Goal: Transaction & Acquisition: Purchase product/service

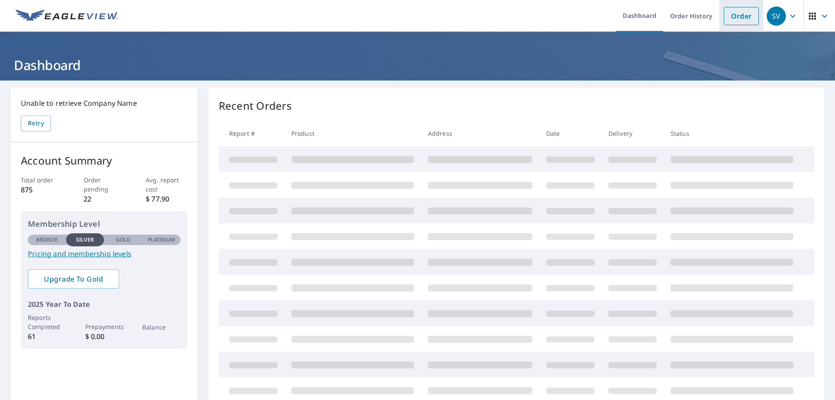
click at [744, 18] on link "Order" at bounding box center [741, 16] width 35 height 18
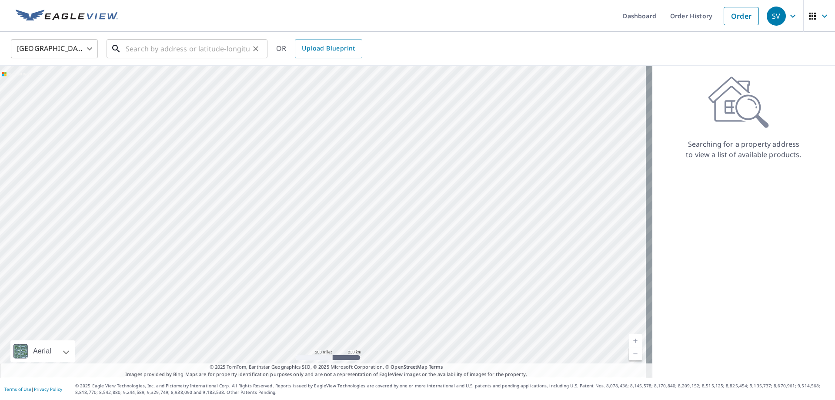
click at [196, 47] on input "text" at bounding box center [188, 49] width 124 height 24
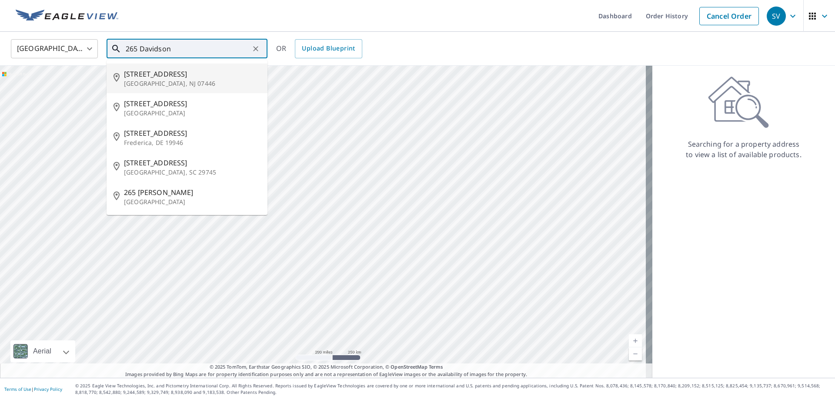
click at [158, 74] on span "[STREET_ADDRESS]" at bounding box center [192, 74] width 137 height 10
type input "[STREET_ADDRESS]"
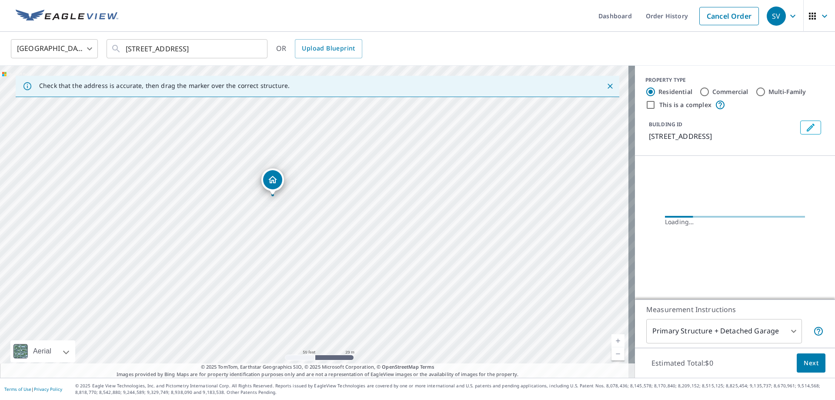
drag, startPoint x: 270, startPoint y: 202, endPoint x: 290, endPoint y: 208, distance: 20.8
click at [308, 214] on div "[STREET_ADDRESS]" at bounding box center [317, 222] width 635 height 312
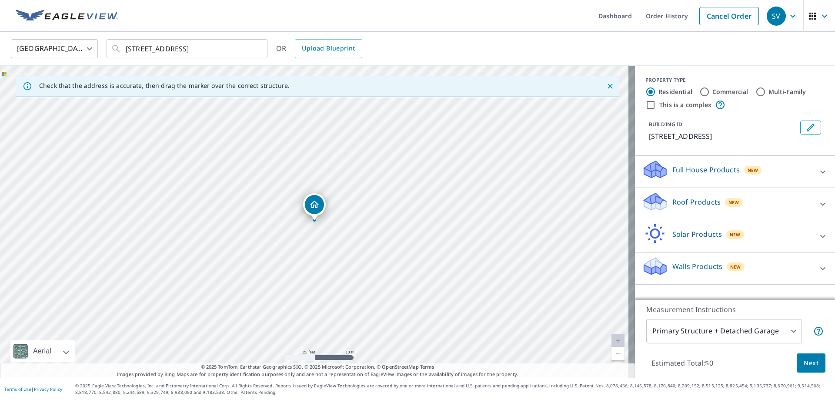
click at [702, 176] on div "Full House Products New" at bounding box center [727, 171] width 171 height 25
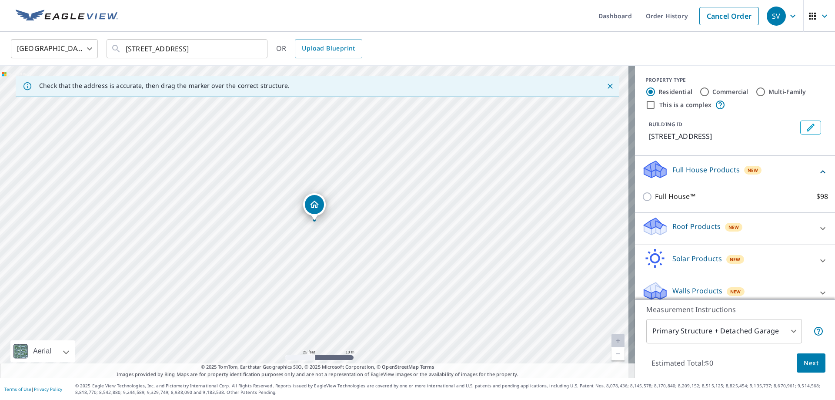
click at [673, 234] on div "Roof Products New" at bounding box center [727, 228] width 171 height 25
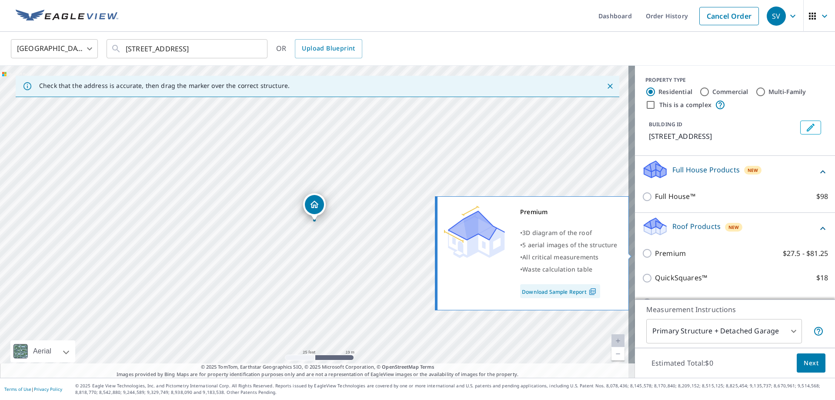
click at [660, 253] on p "Premium" at bounding box center [670, 253] width 31 height 11
click at [655, 253] on input "Premium $27.5 - $81.25" at bounding box center [648, 253] width 13 height 10
checkbox input "true"
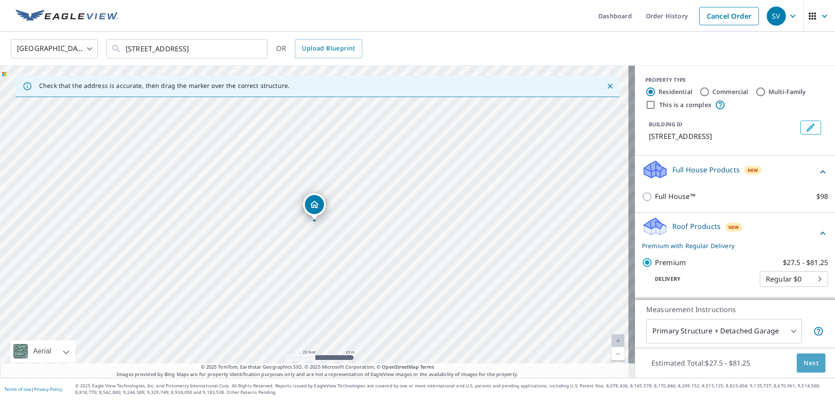
click at [815, 361] on button "Next" at bounding box center [811, 363] width 29 height 20
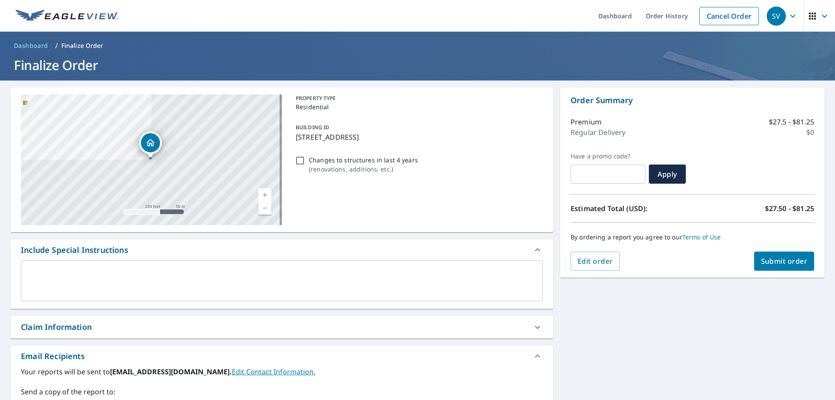
click at [776, 261] on span "Submit order" at bounding box center [784, 261] width 47 height 10
